Goal: Information Seeking & Learning: Learn about a topic

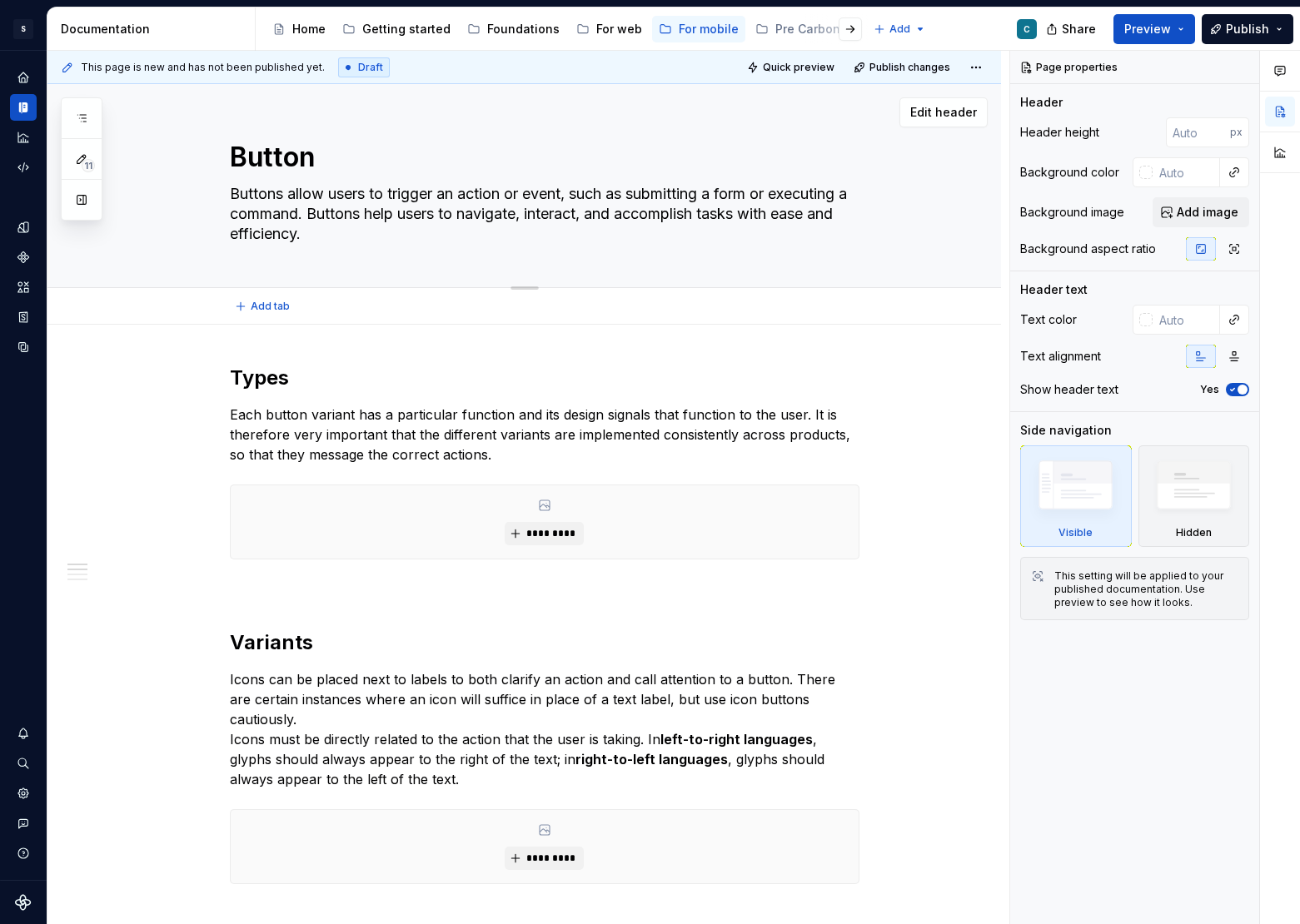
click at [333, 196] on textarea "Buttons allow users to trigger an action or event, such as submitting a form or…" at bounding box center [541, 214] width 630 height 67
click at [611, 28] on div "For web" at bounding box center [619, 29] width 46 height 17
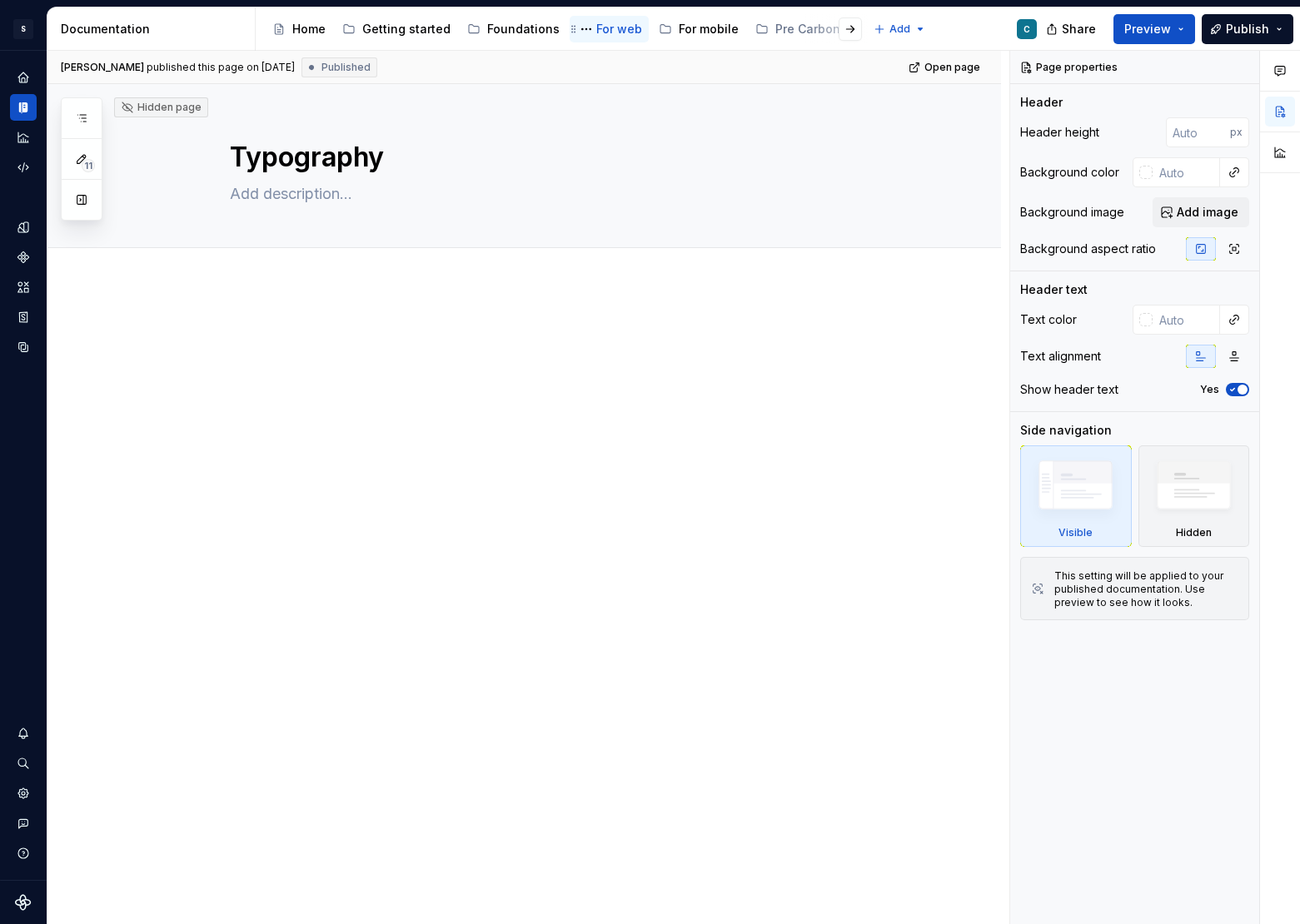
click at [596, 25] on div "For web" at bounding box center [619, 29] width 46 height 17
click at [23, 107] on icon "Documentation" at bounding box center [24, 108] width 6 height 10
click at [700, 27] on div "For mobile" at bounding box center [708, 29] width 60 height 17
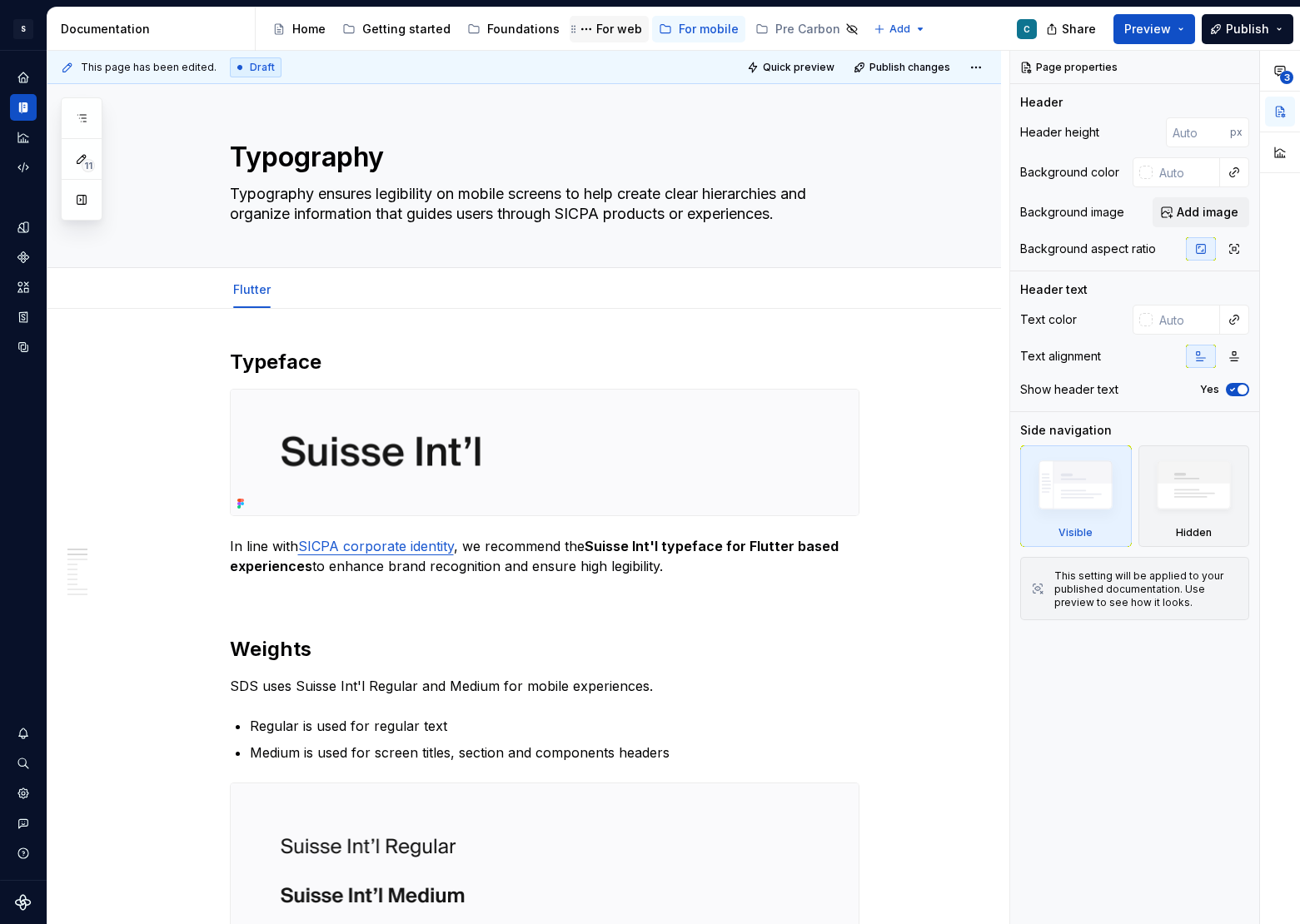
click at [604, 30] on div "For web" at bounding box center [619, 29] width 46 height 17
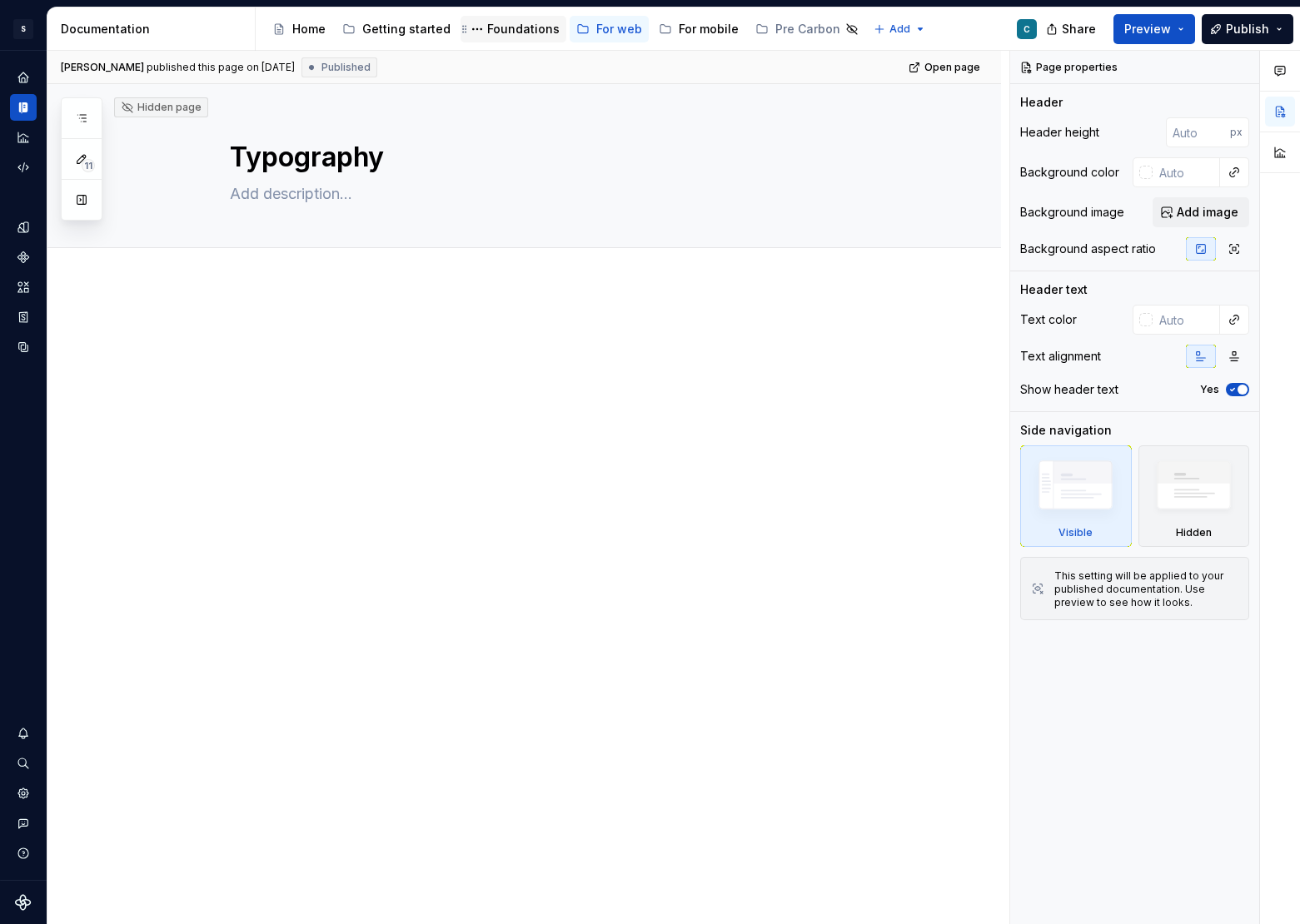
click at [512, 31] on div "Foundations" at bounding box center [523, 29] width 72 height 17
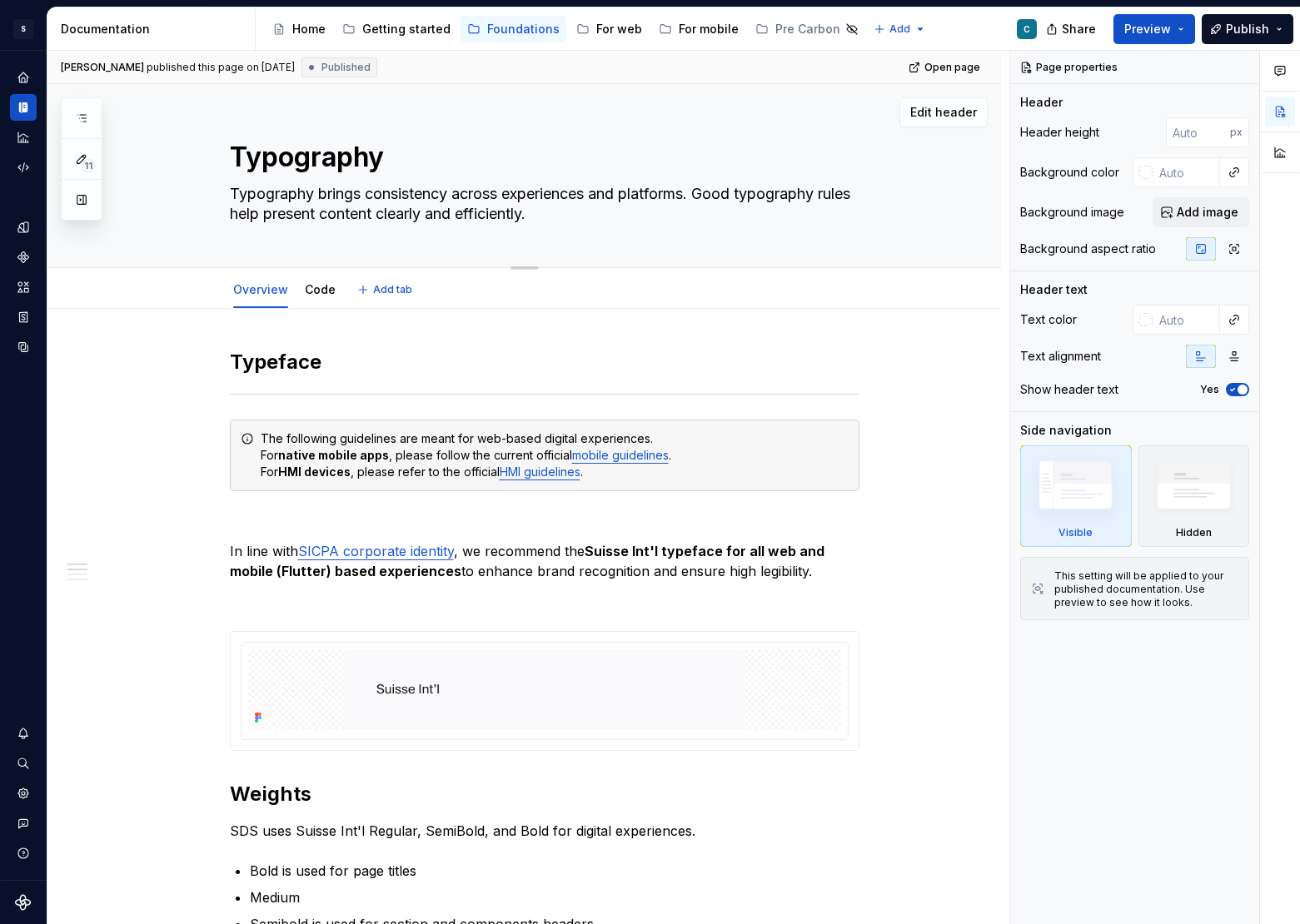
click at [560, 110] on div "Edit header" at bounding box center [518, 112] width 940 height 30
click at [596, 28] on div "For web" at bounding box center [619, 29] width 46 height 17
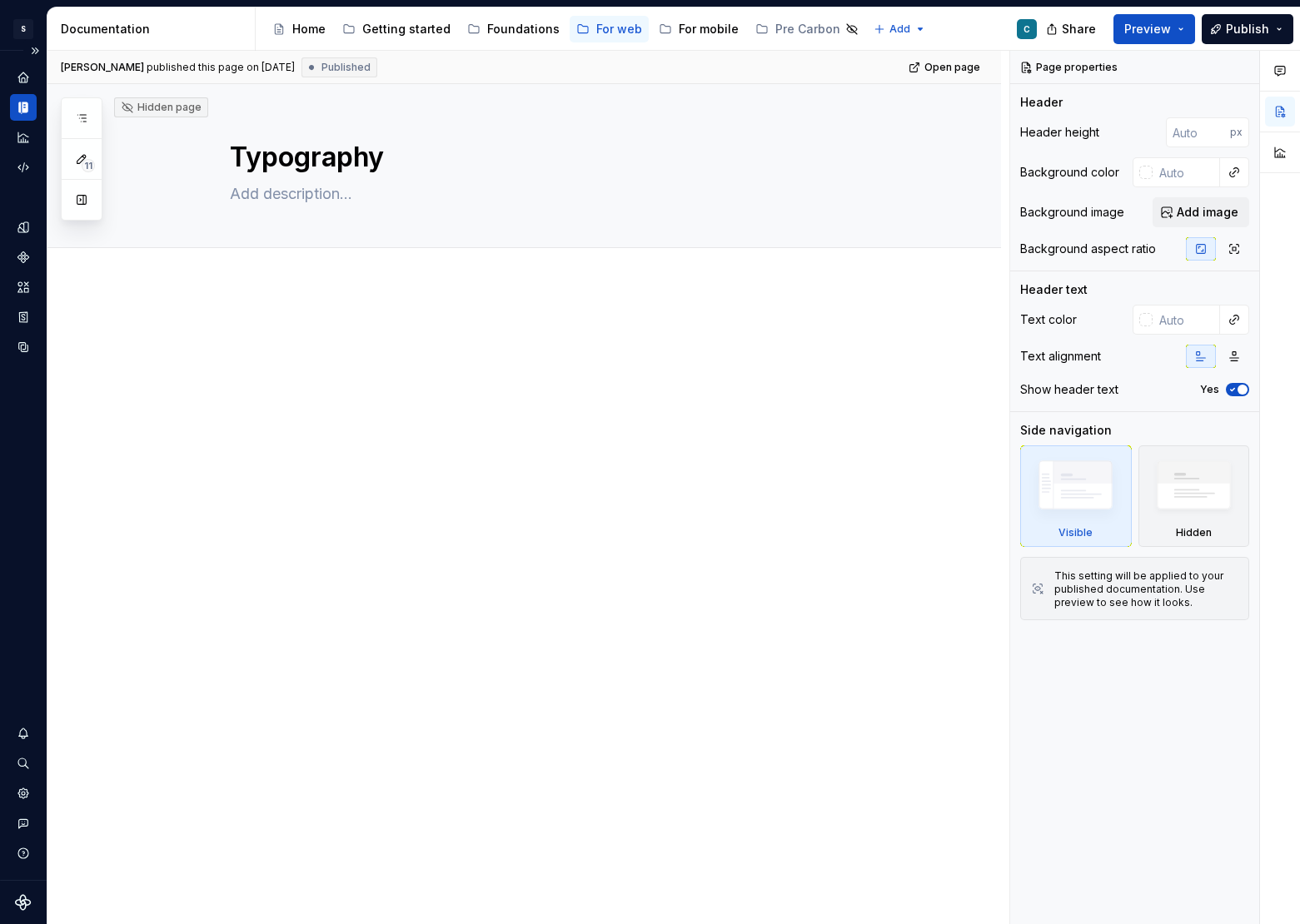
click at [19, 108] on icon "Documentation" at bounding box center [20, 108] width 3 height 11
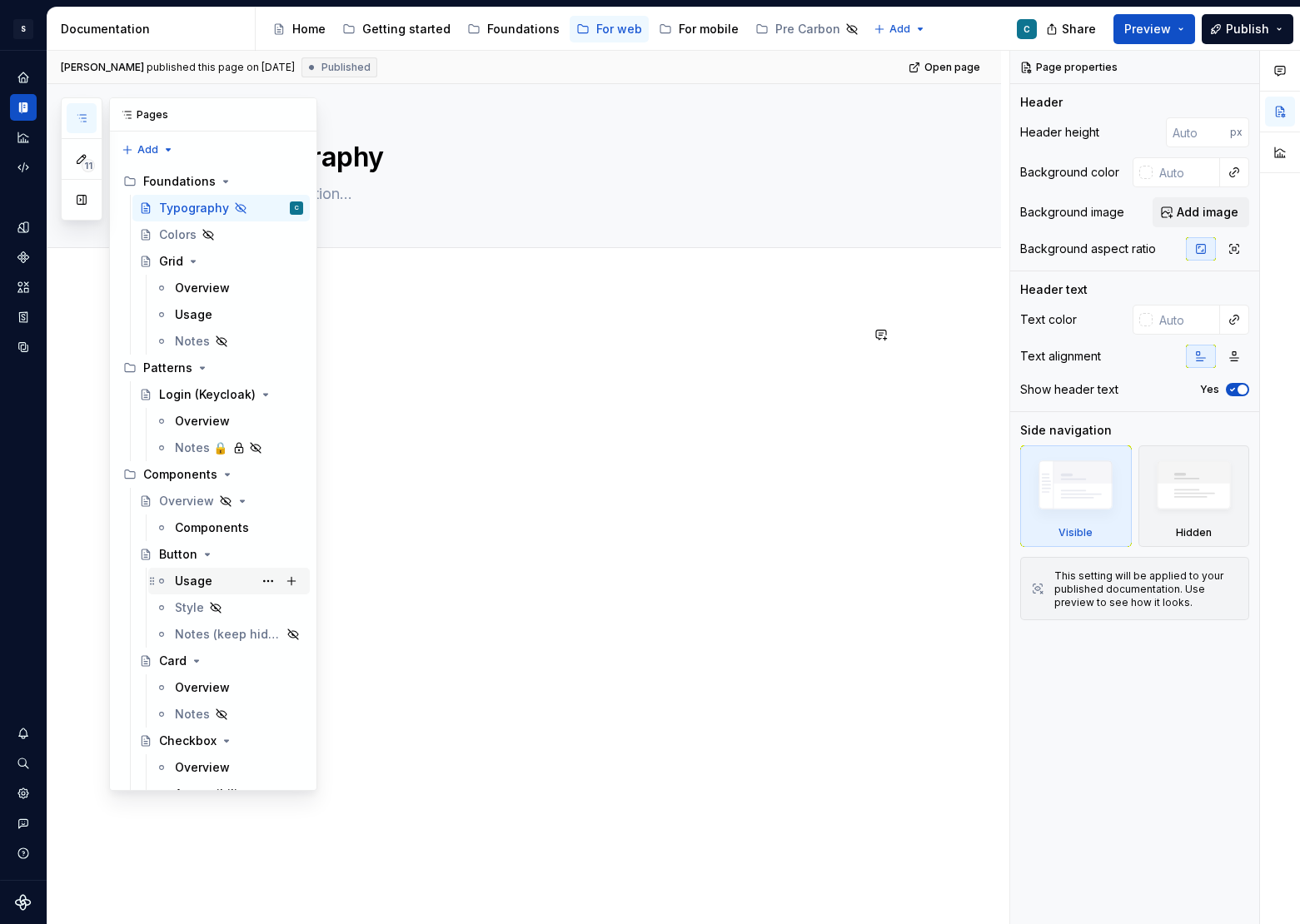
click at [199, 585] on div "Usage" at bounding box center [193, 580] width 37 height 17
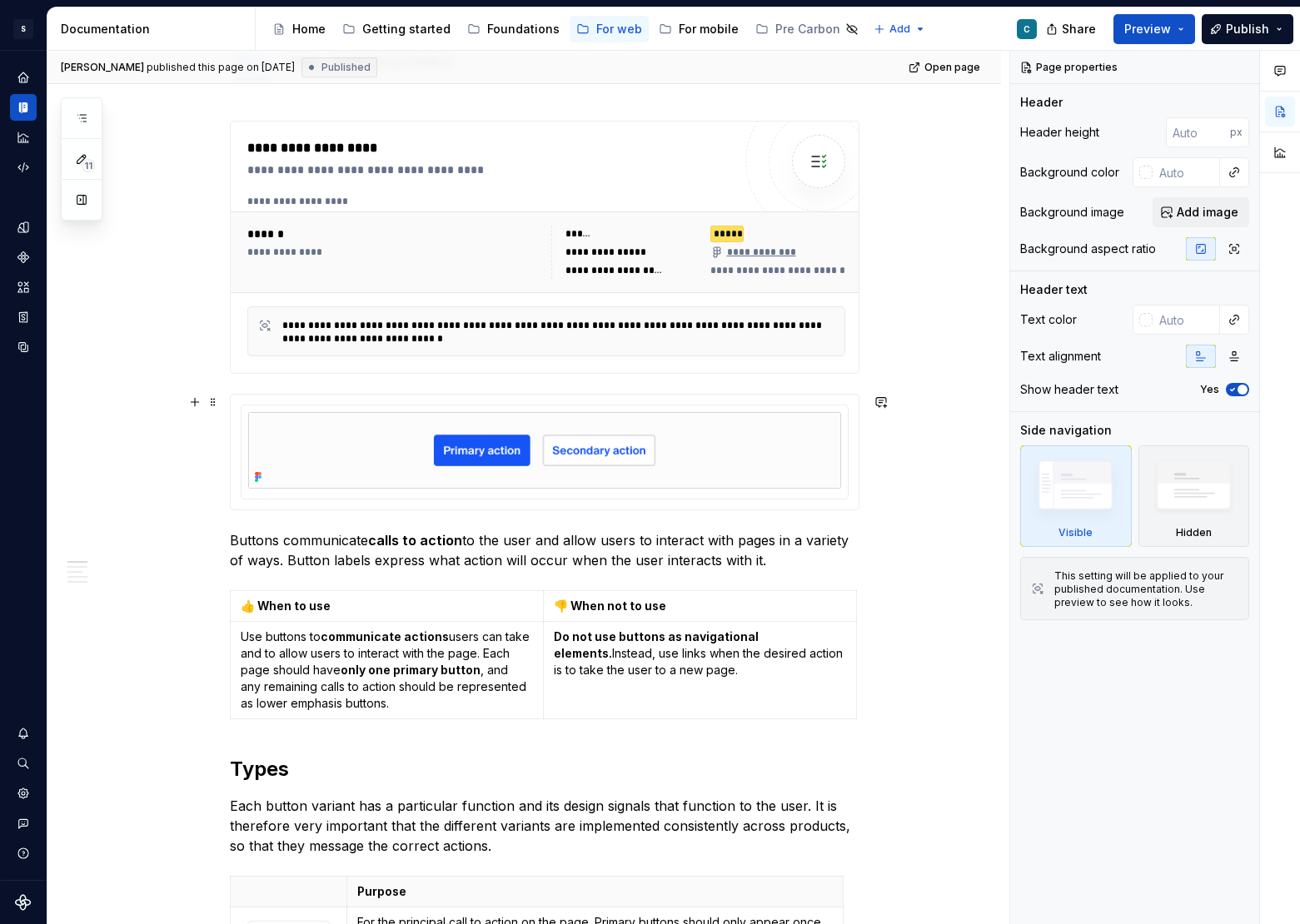
scroll to position [497, 0]
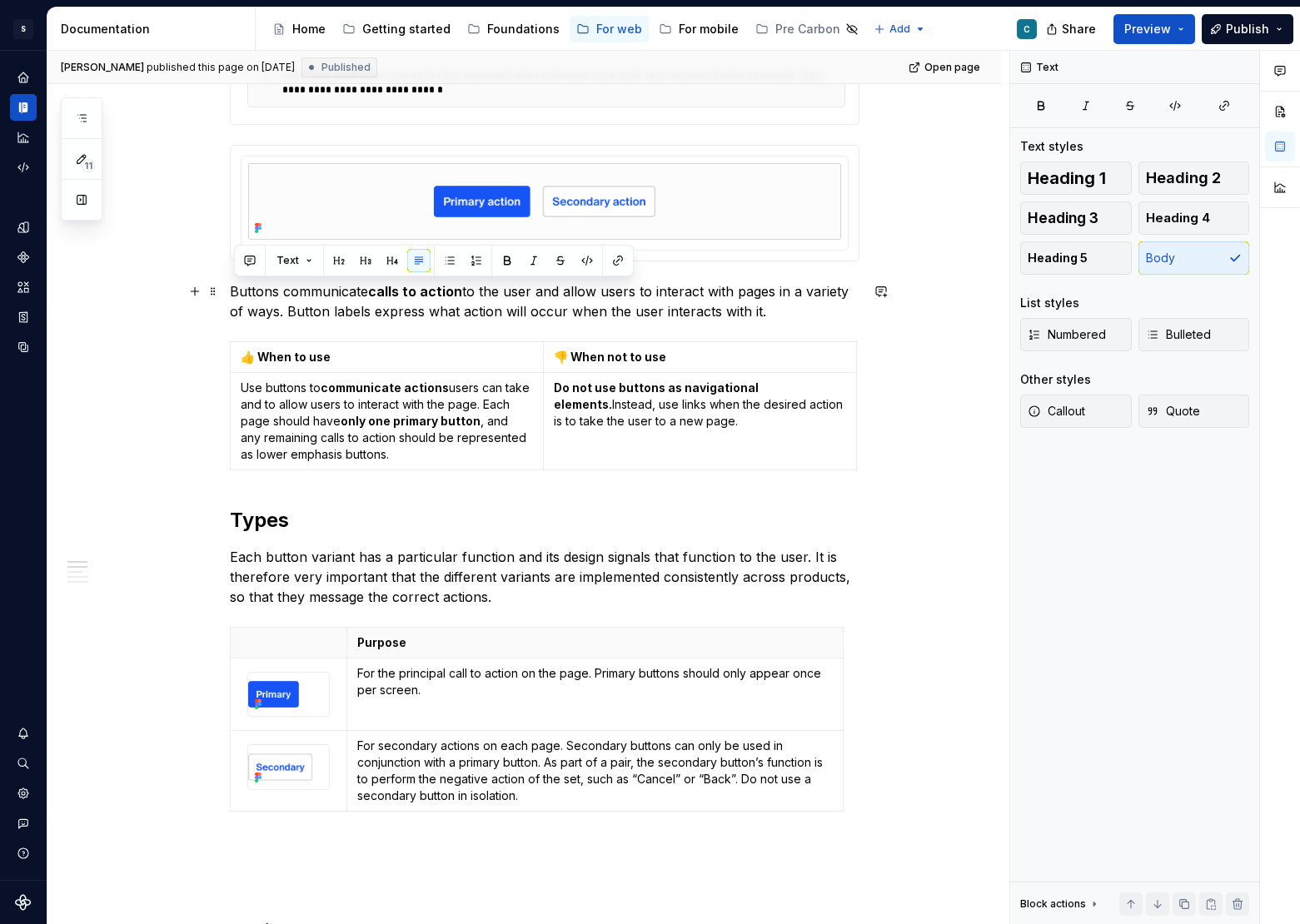
drag, startPoint x: 237, startPoint y: 291, endPoint x: 778, endPoint y: 314, distance: 541.5
click at [778, 314] on p "Buttons communicate calls to action to the user and allow users to interact wit…" at bounding box center [545, 301] width 630 height 40
copy p "Buttons communicate calls to action to the user and allow users to interact wit…"
type textarea "*"
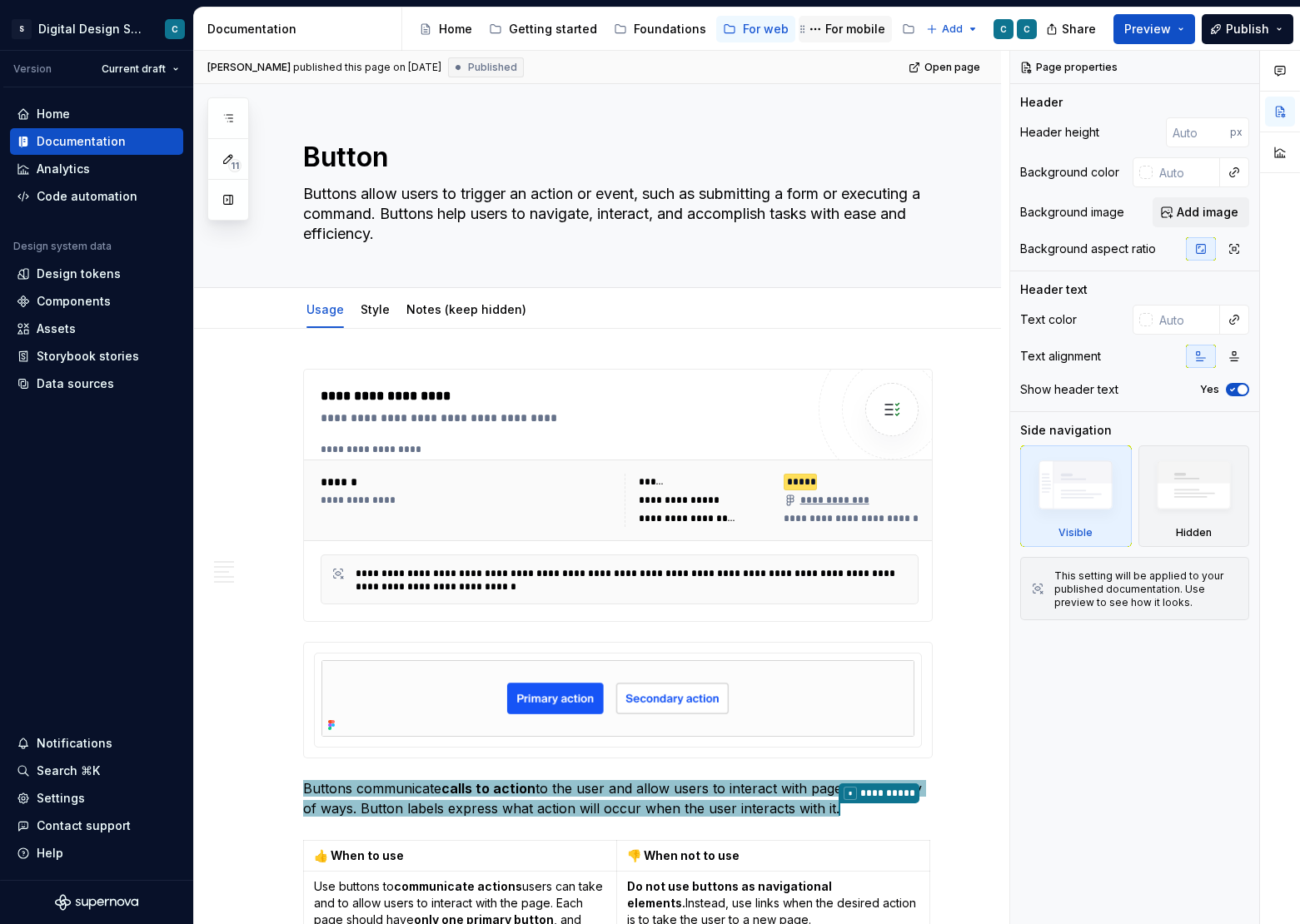
click at [854, 32] on div "For mobile" at bounding box center [854, 29] width 60 height 17
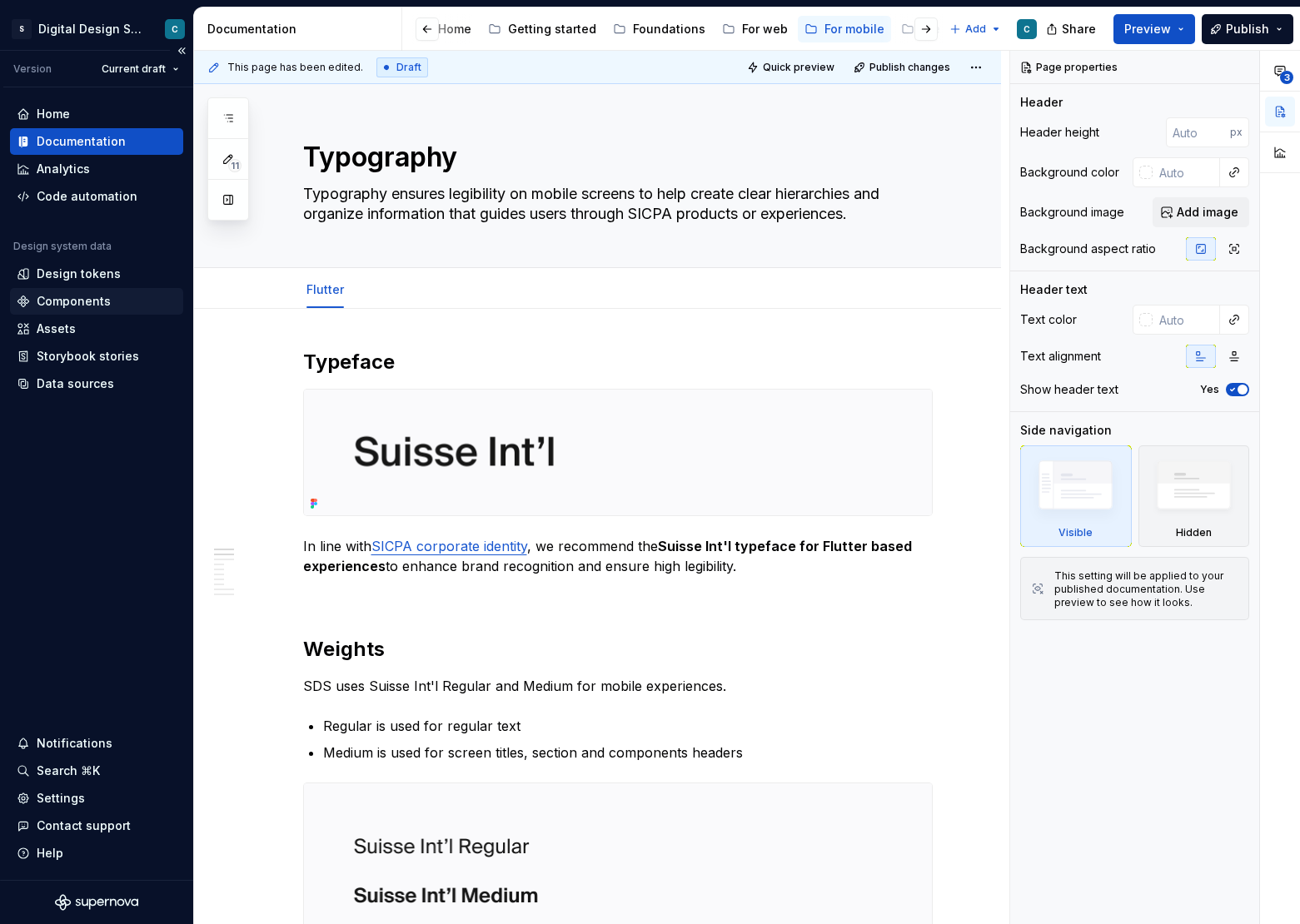
click at [67, 300] on div "Components" at bounding box center [73, 301] width 74 height 17
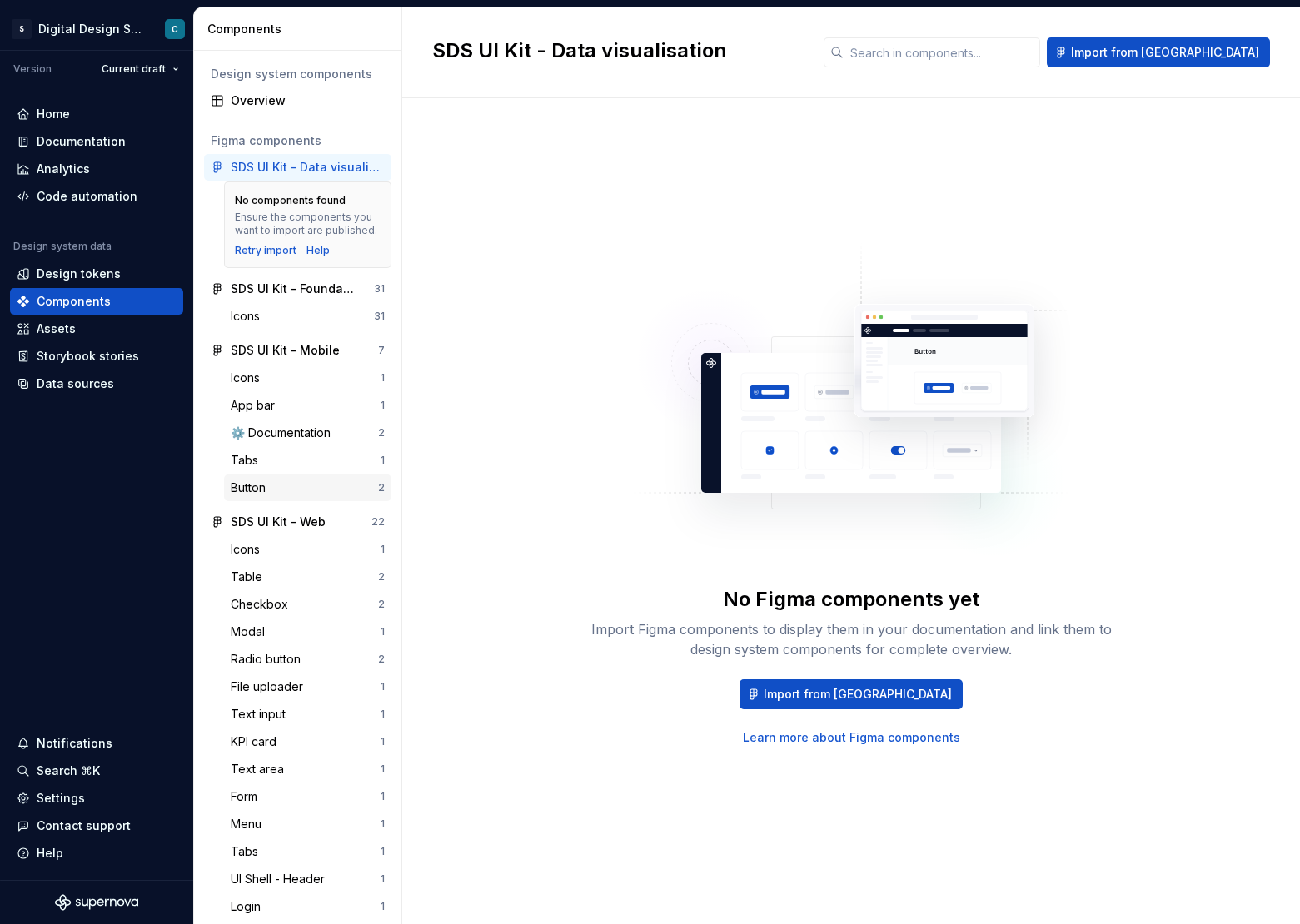
click at [262, 488] on div "Button" at bounding box center [251, 487] width 42 height 17
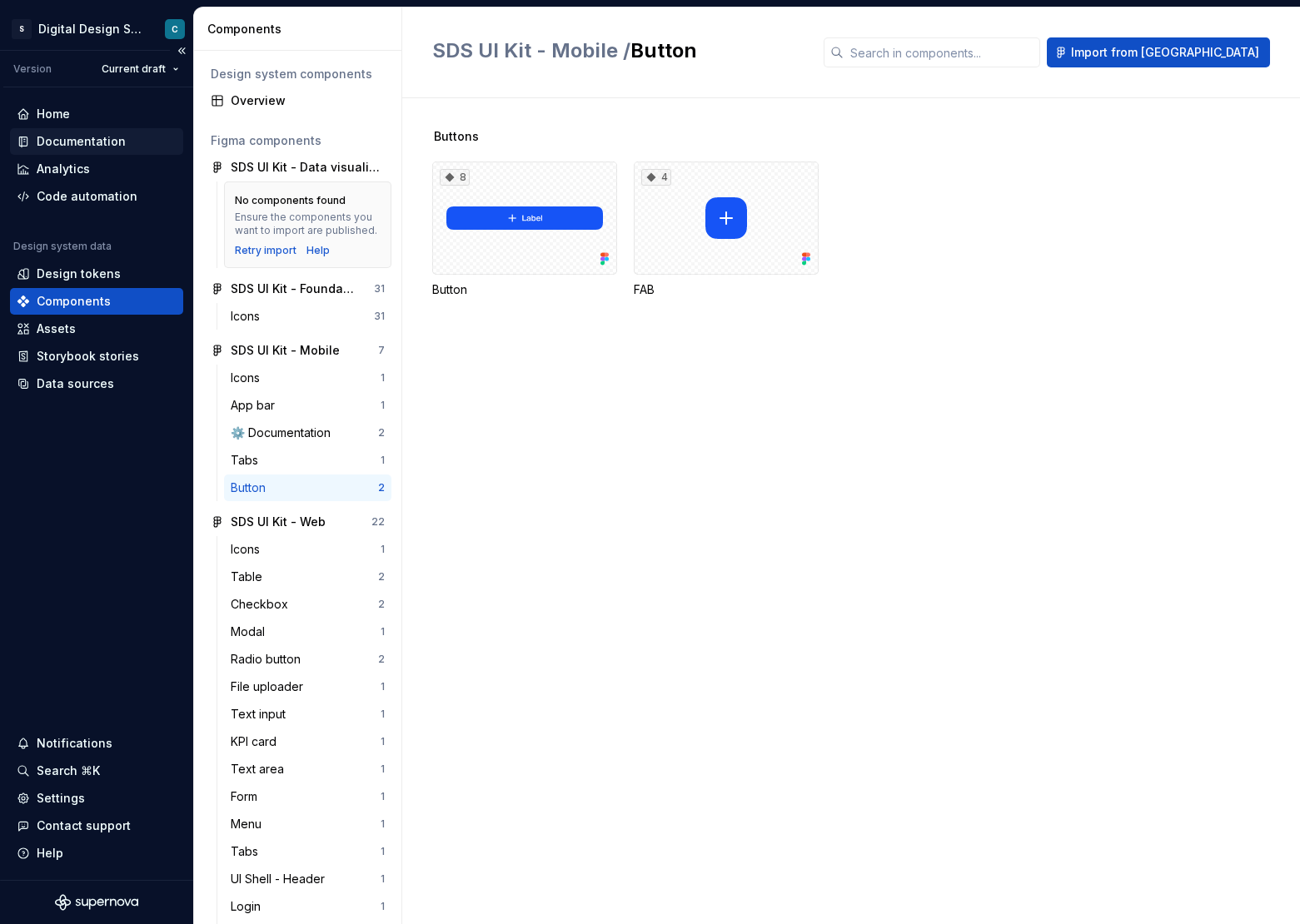
click at [115, 145] on div "Documentation" at bounding box center [81, 141] width 89 height 17
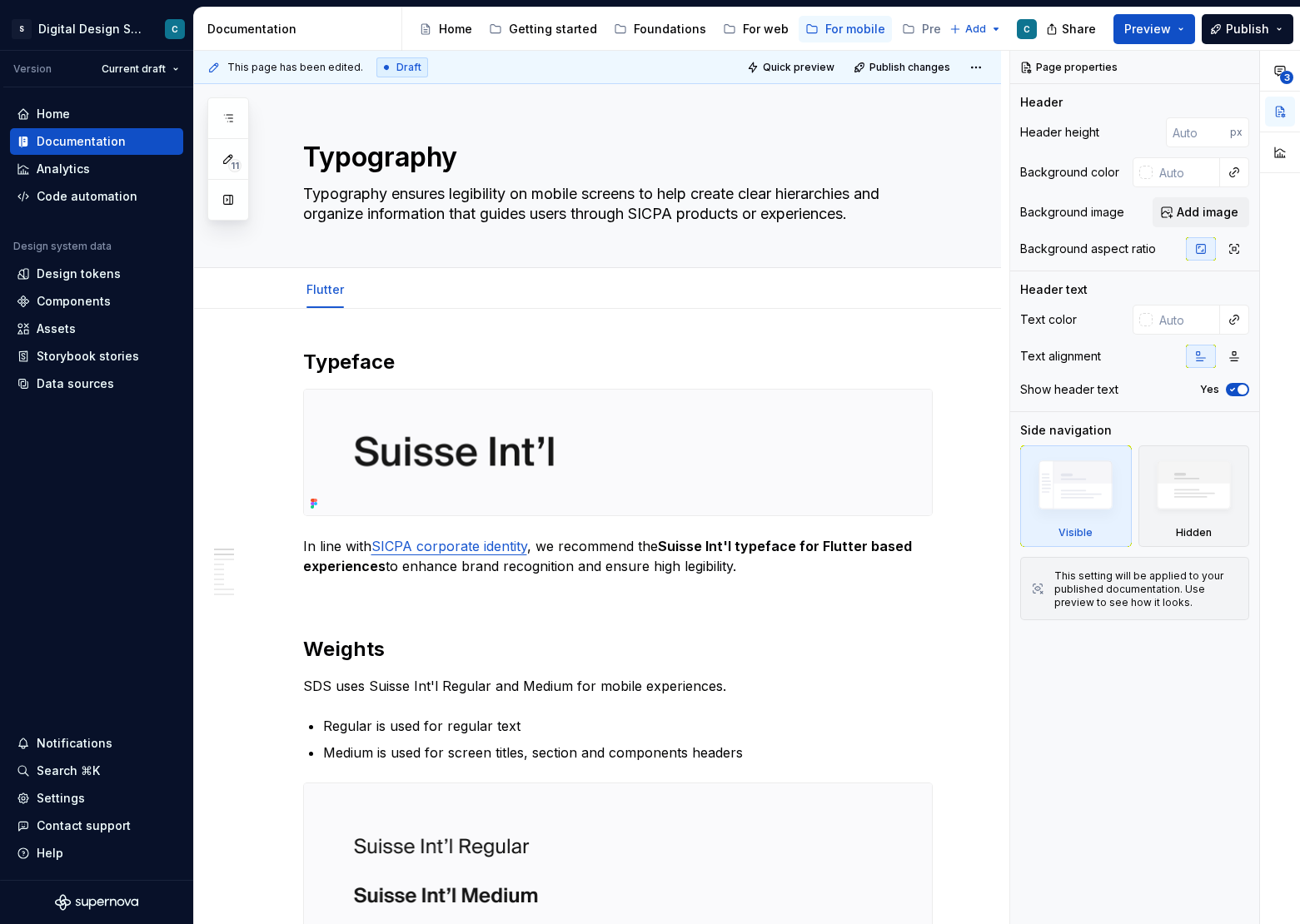
type textarea "*"
